Goal: Check status: Check status

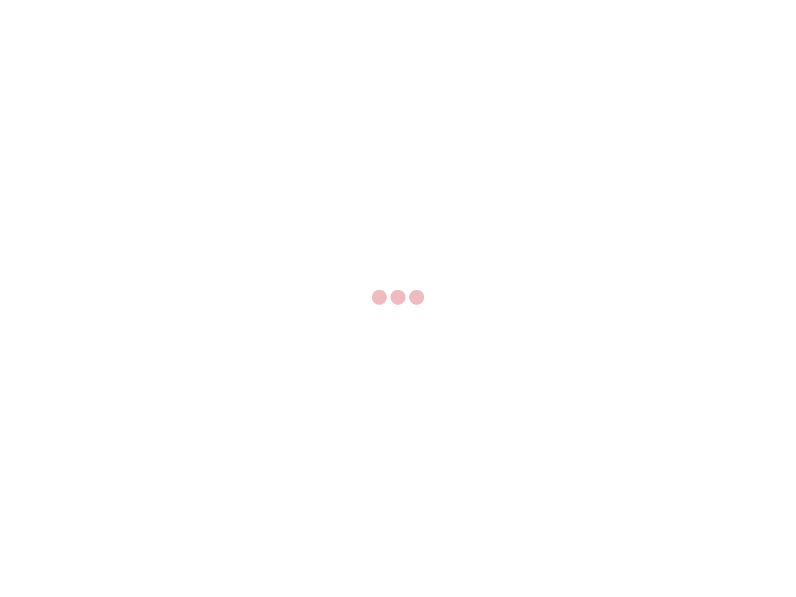
select select "US"
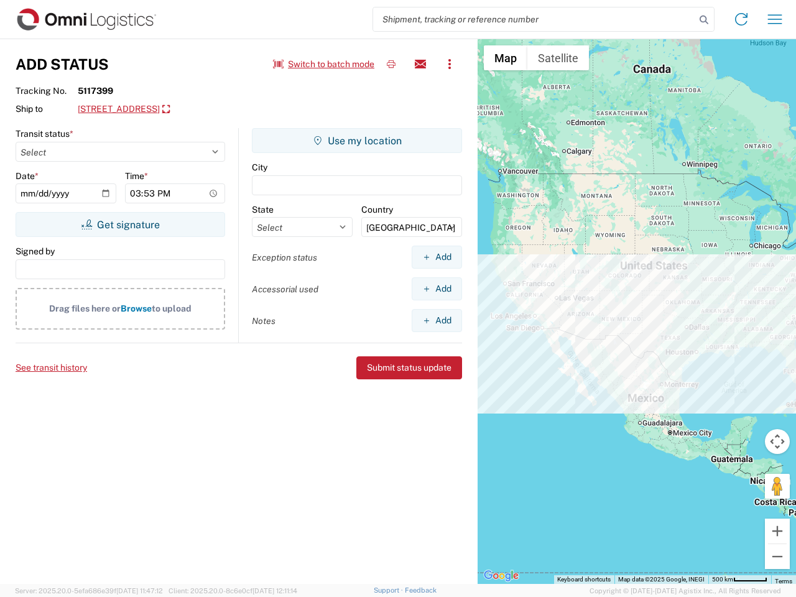
click at [535, 19] on input "search" at bounding box center [534, 19] width 322 height 24
click at [704, 20] on icon at bounding box center [704, 19] width 17 height 17
click at [742, 19] on icon at bounding box center [742, 19] width 20 height 20
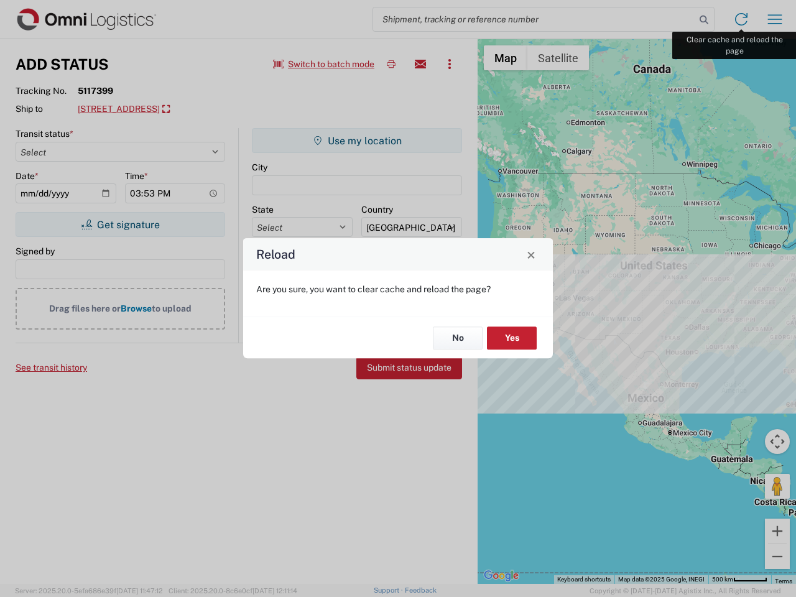
click at [775, 19] on div "Reload Are you sure, you want to clear cache and reload the page? No Yes" at bounding box center [398, 298] width 796 height 597
click at [324, 64] on div "Reload Are you sure, you want to clear cache and reload the page? No Yes" at bounding box center [398, 298] width 796 height 597
click at [391, 64] on div "Reload Are you sure, you want to clear cache and reload the page? No Yes" at bounding box center [398, 298] width 796 height 597
click at [421, 64] on div "Reload Are you sure, you want to clear cache and reload the page? No Yes" at bounding box center [398, 298] width 796 height 597
click at [450, 64] on div "Reload Are you sure, you want to clear cache and reload the page? No Yes" at bounding box center [398, 298] width 796 height 597
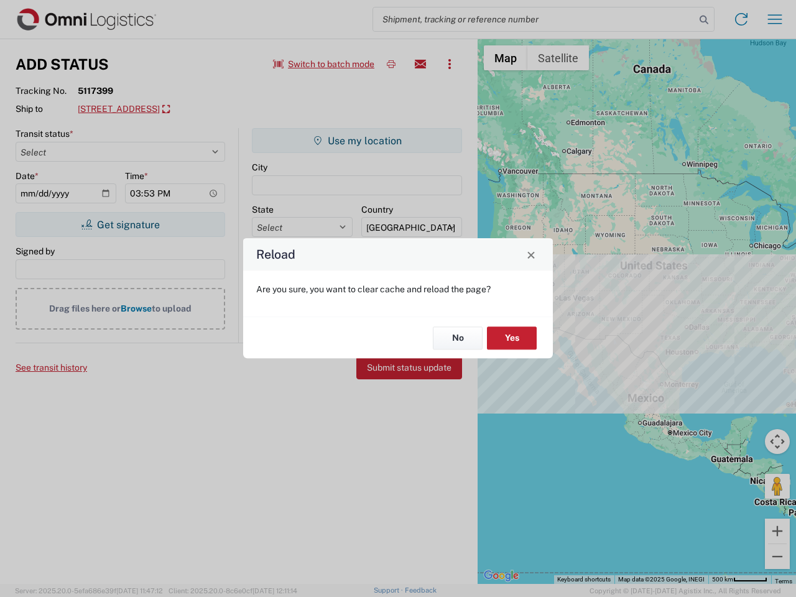
click at [178, 110] on div "Reload Are you sure, you want to clear cache and reload the page? No Yes" at bounding box center [398, 298] width 796 height 597
click at [120, 225] on div "Reload Are you sure, you want to clear cache and reload the page? No Yes" at bounding box center [398, 298] width 796 height 597
